Goal: Task Accomplishment & Management: Manage account settings

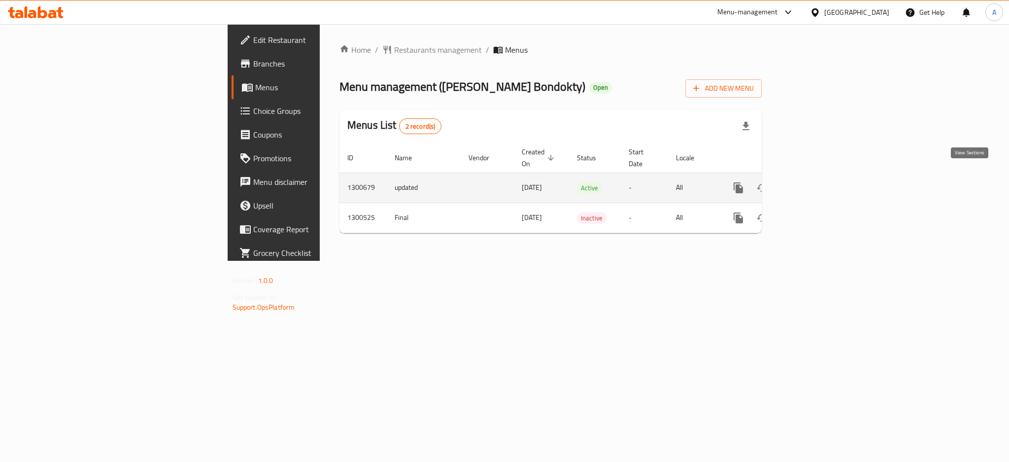
click at [816, 182] on icon "enhanced table" at bounding box center [810, 188] width 12 height 12
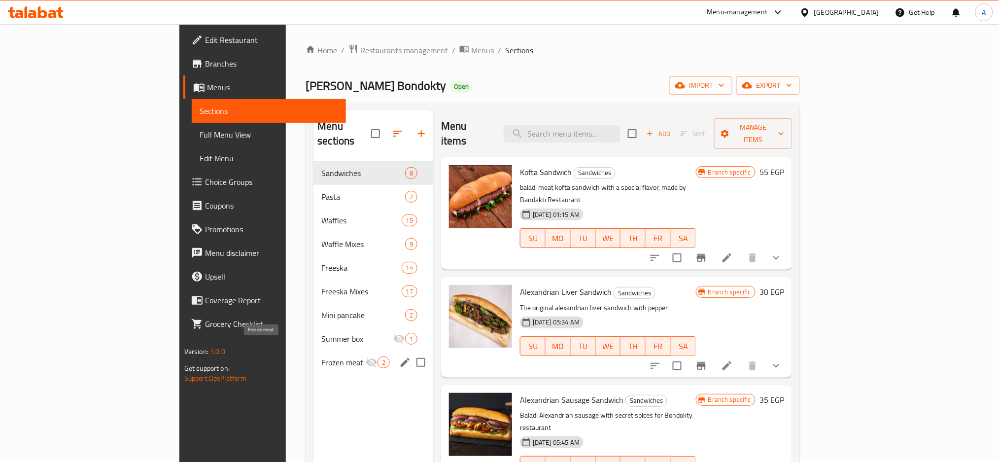
click at [321, 356] on span "Frozen meat" at bounding box center [343, 362] width 44 height 12
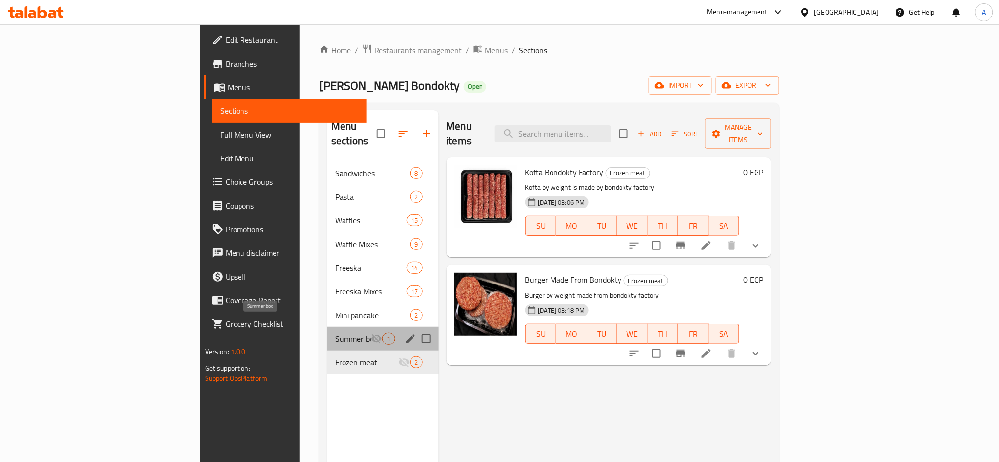
click at [335, 333] on span "Summer box" at bounding box center [352, 339] width 35 height 12
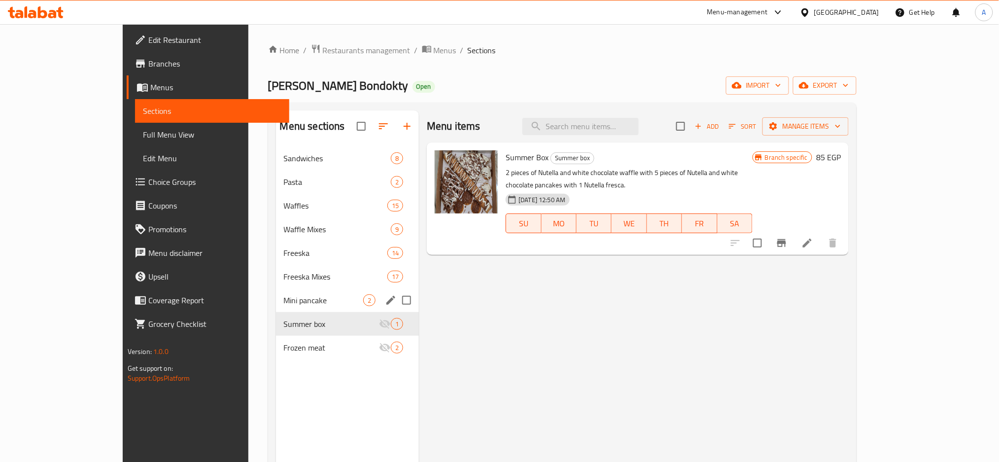
click at [276, 307] on div "Mini pancake 2" at bounding box center [347, 300] width 143 height 24
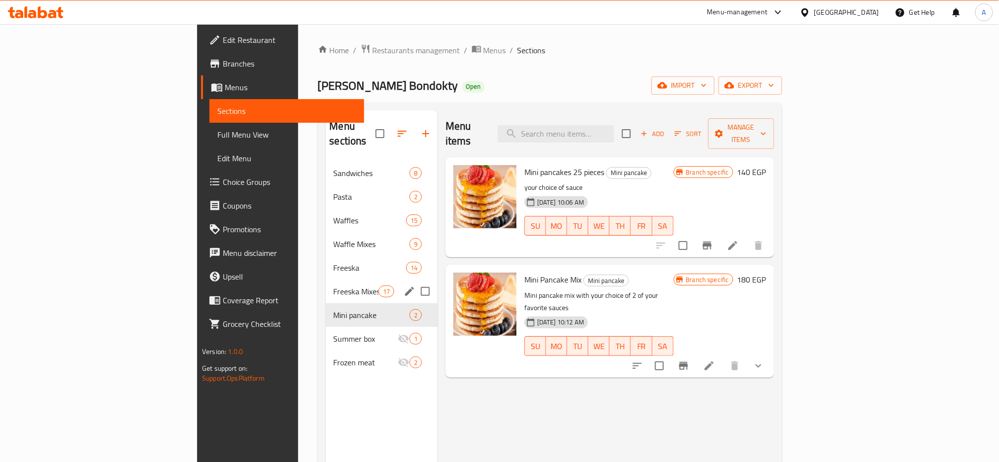
click at [326, 284] on div "Freeska Mixes 17" at bounding box center [382, 291] width 112 height 24
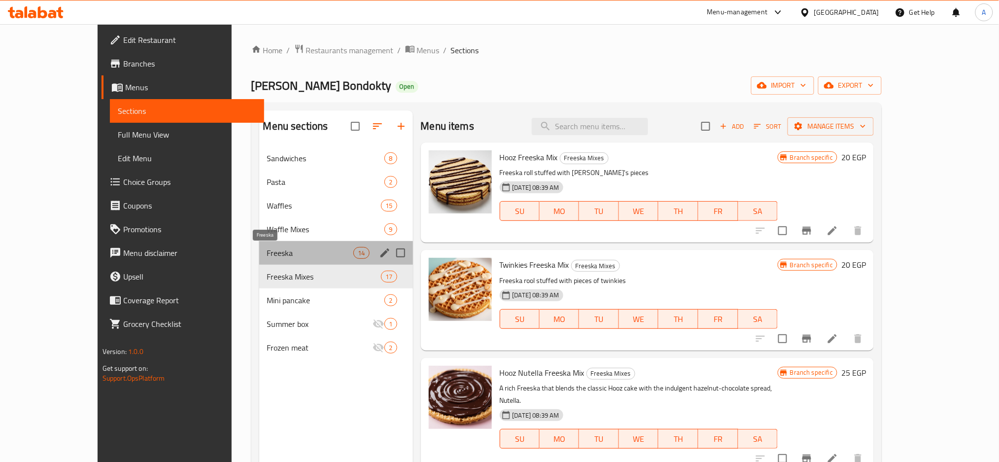
click at [267, 259] on span "Freeska" at bounding box center [310, 253] width 87 height 12
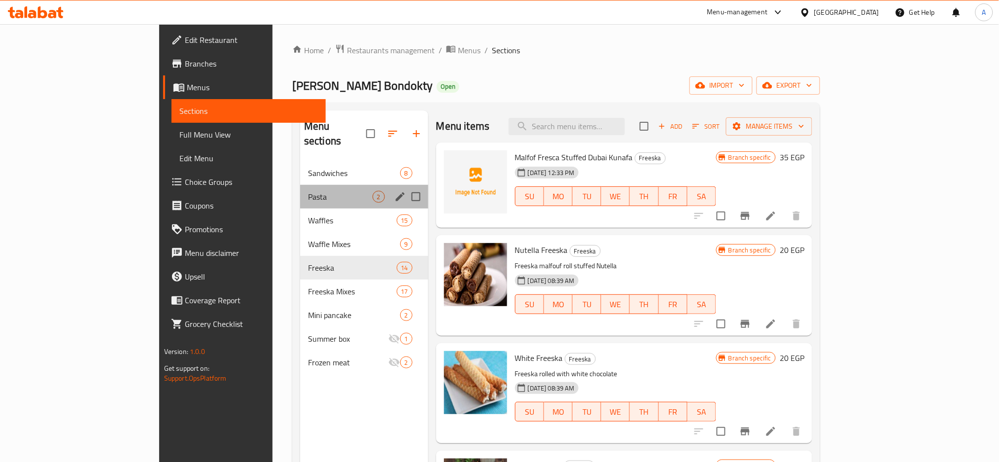
click at [300, 188] on div "Pasta 2" at bounding box center [364, 197] width 128 height 24
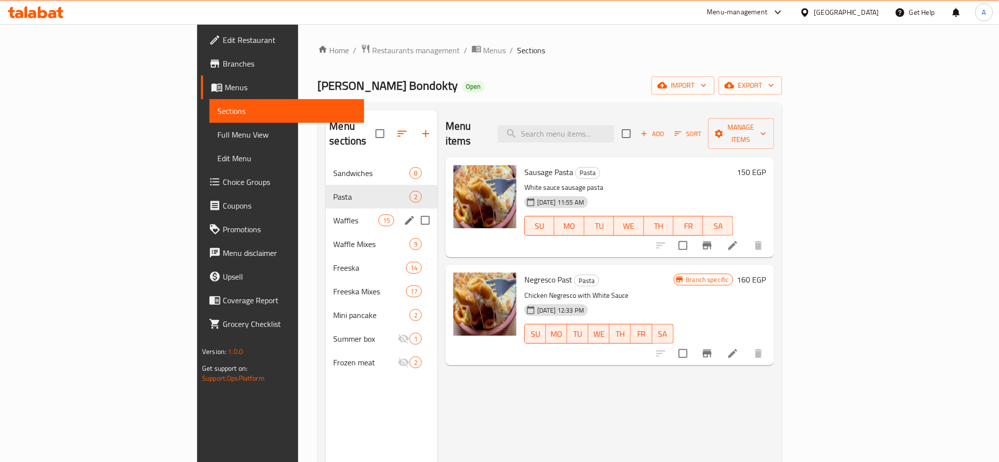
click at [334, 214] on span "Waffles" at bounding box center [356, 220] width 45 height 12
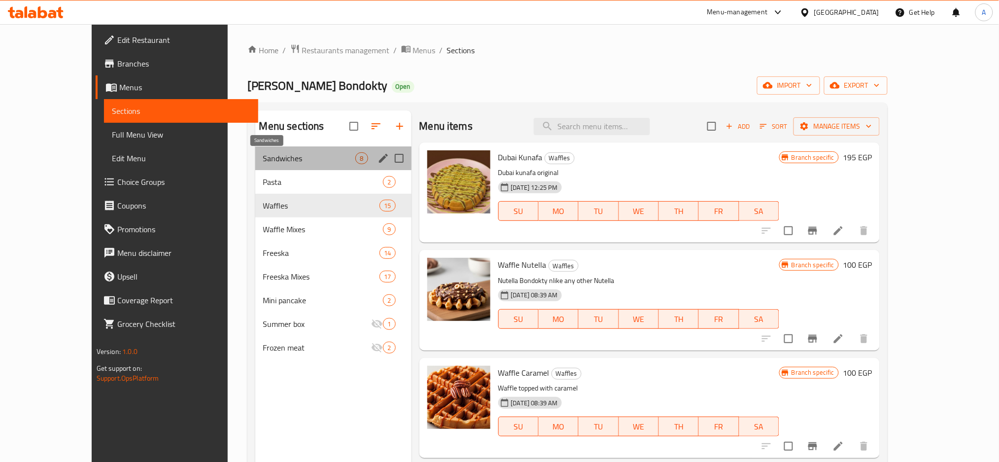
click at [263, 160] on span "Sandwiches" at bounding box center [309, 158] width 93 height 12
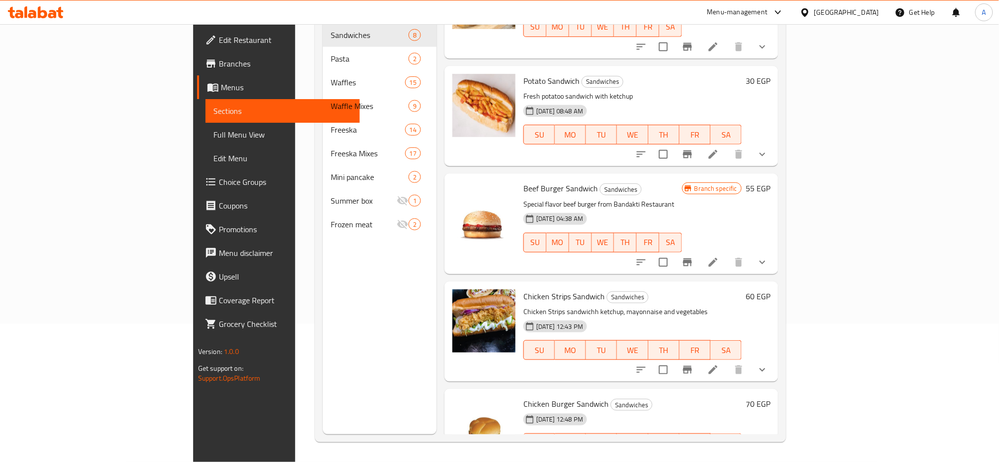
scroll to position [72, 0]
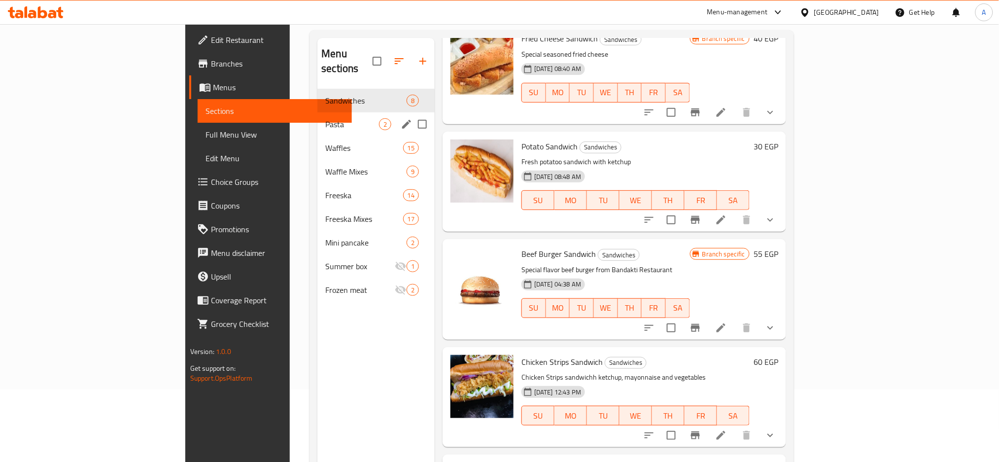
click at [317, 118] on div "Pasta 2" at bounding box center [375, 124] width 117 height 24
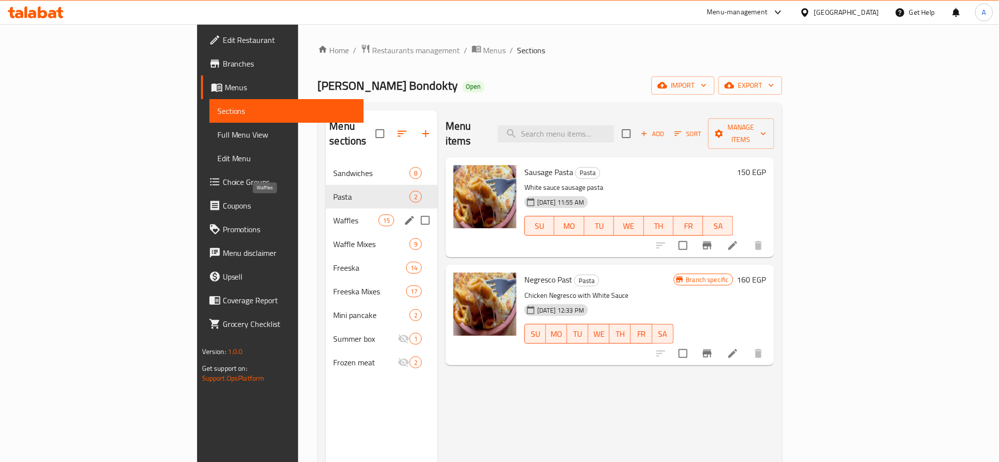
click at [334, 214] on span "Waffles" at bounding box center [356, 220] width 45 height 12
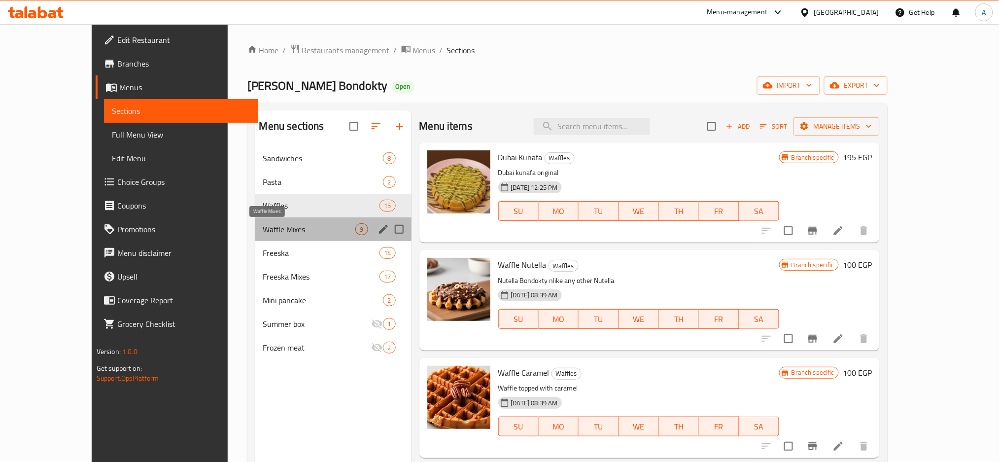
click at [263, 233] on span "Waffle Mixes" at bounding box center [309, 229] width 93 height 12
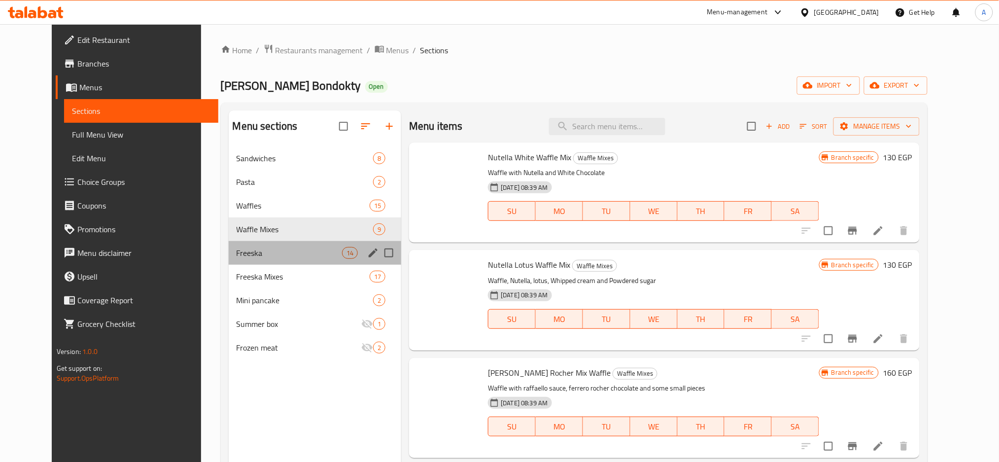
click at [237, 252] on span "Freeska" at bounding box center [289, 253] width 105 height 12
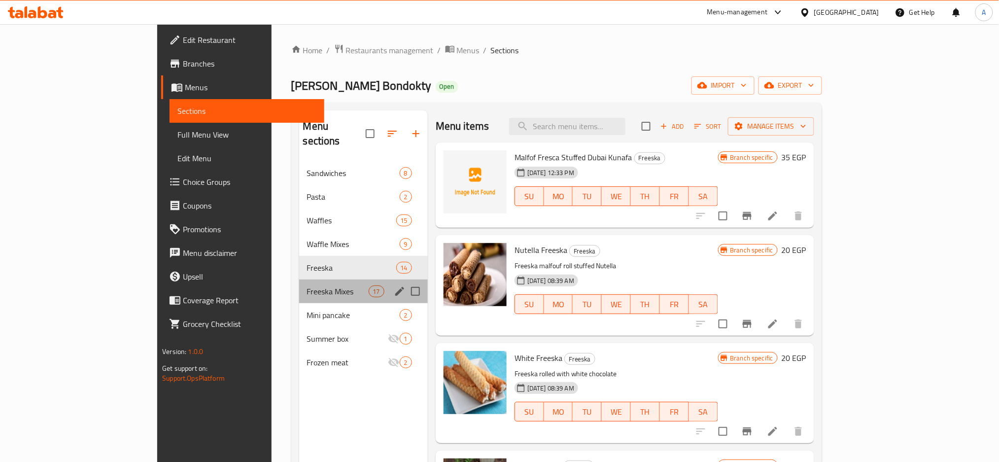
drag, startPoint x: 239, startPoint y: 286, endPoint x: 242, endPoint y: 312, distance: 26.3
click at [299, 286] on div "Freeska Mixes 17" at bounding box center [363, 291] width 129 height 24
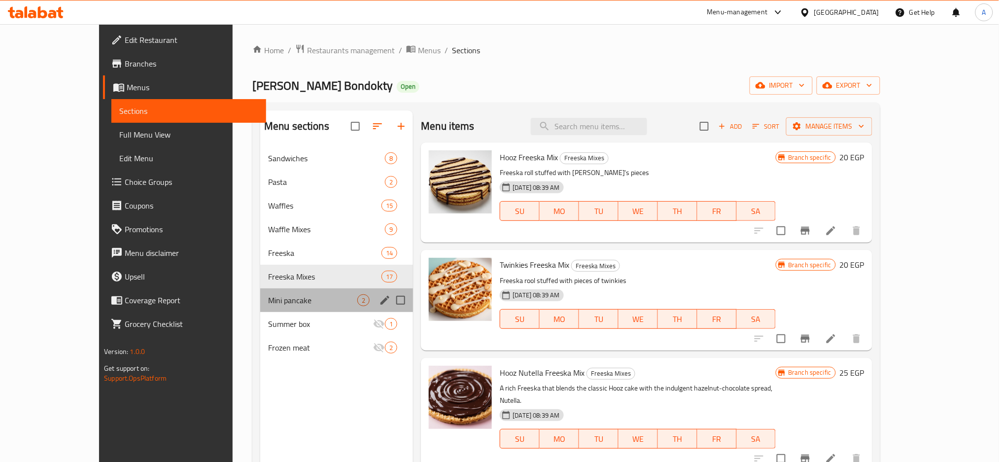
click at [260, 308] on div "Mini pancake 2" at bounding box center [336, 300] width 153 height 24
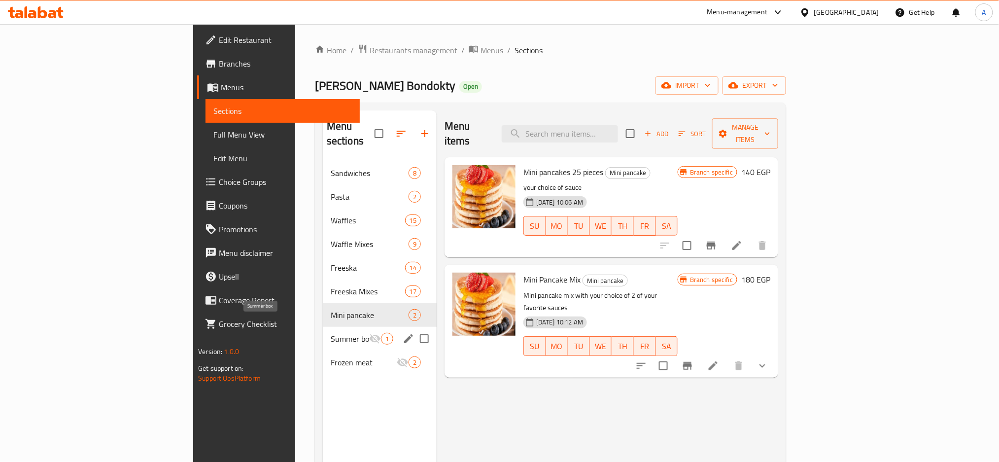
click at [331, 333] on span "Summer box" at bounding box center [350, 339] width 38 height 12
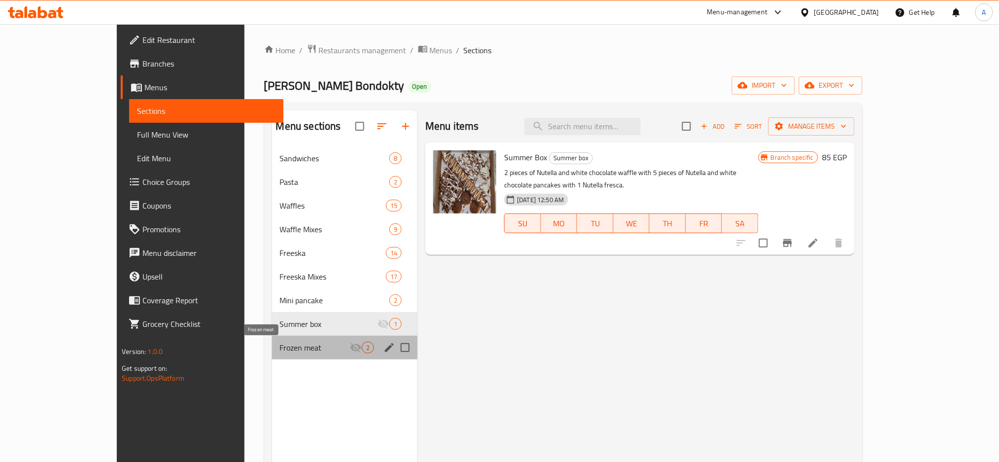
click at [280, 350] on span "Frozen meat" at bounding box center [315, 347] width 70 height 12
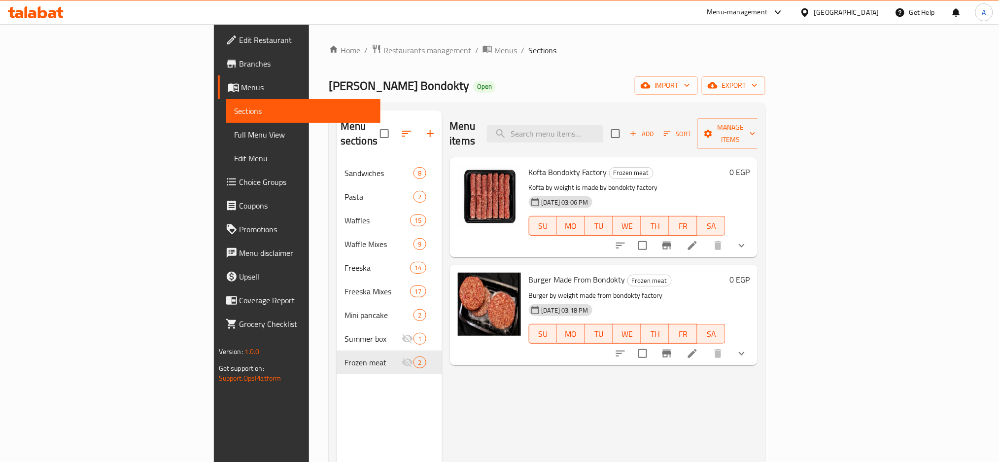
click at [239, 40] on span "Edit Restaurant" at bounding box center [306, 40] width 134 height 12
